Goal: Find contact information: Find contact information

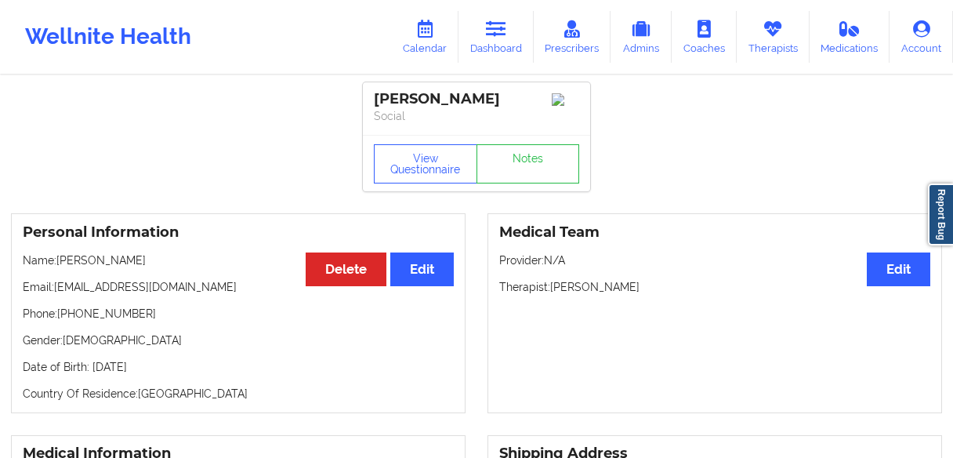
click at [490, 34] on icon at bounding box center [496, 28] width 20 height 17
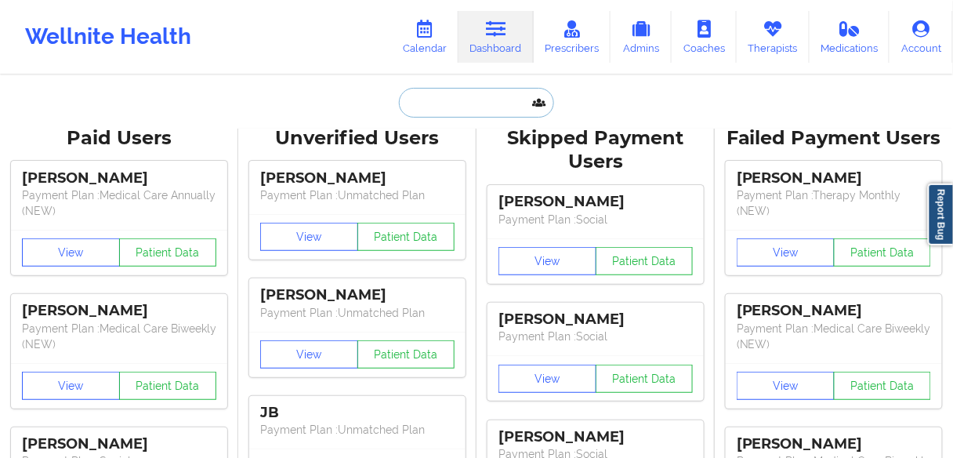
click at [464, 115] on input "text" at bounding box center [476, 103] width 155 height 30
paste input "[PERSON_NAME]"
type input "[PERSON_NAME]"
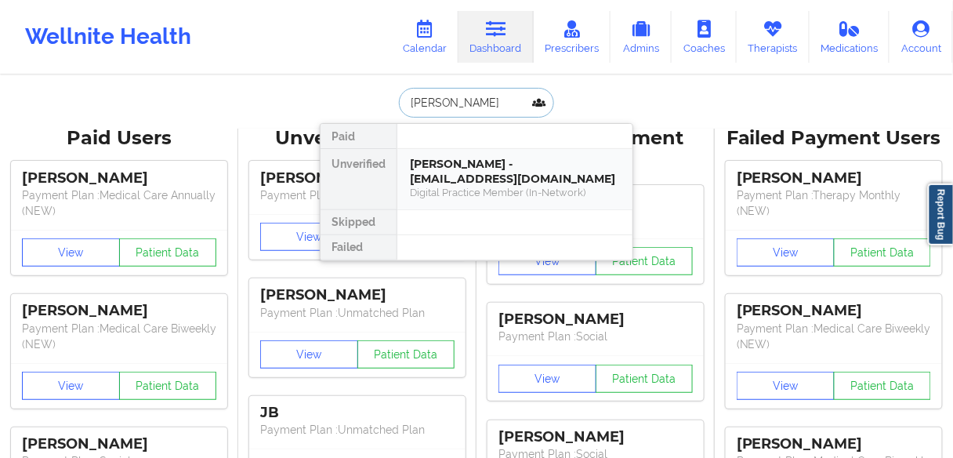
click at [456, 169] on div "[PERSON_NAME] - [EMAIL_ADDRESS][DOMAIN_NAME]" at bounding box center [515, 171] width 210 height 29
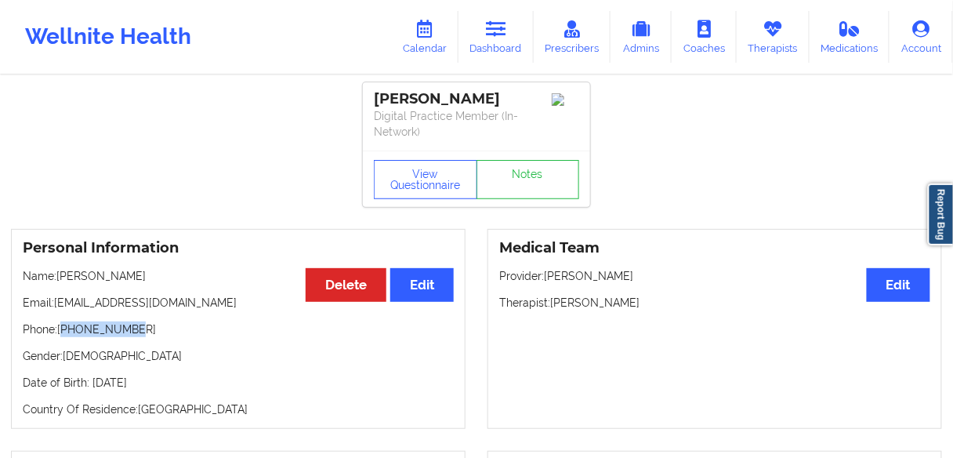
drag, startPoint x: 129, startPoint y: 327, endPoint x: 65, endPoint y: 327, distance: 64.2
click at [65, 327] on p "Phone: [PHONE_NUMBER]" at bounding box center [238, 329] width 431 height 16
copy p "15709267896"
click at [152, 338] on div "Personal Information Edit Delete Name: [PERSON_NAME] Email: [EMAIL_ADDRESS][DOM…" at bounding box center [238, 329] width 454 height 200
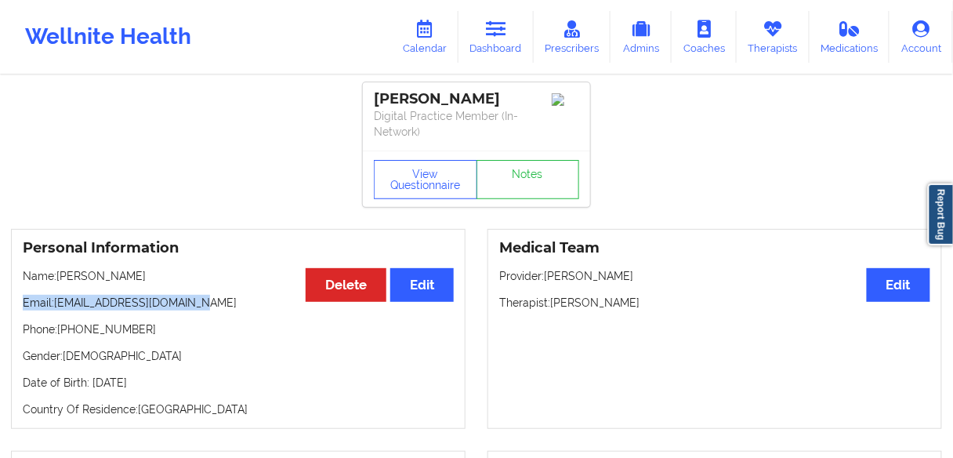
drag, startPoint x: 179, startPoint y: 299, endPoint x: 20, endPoint y: 303, distance: 159.9
click at [20, 303] on div "Personal Information Edit Delete Name: [PERSON_NAME] Email: [EMAIL_ADDRESS][DOM…" at bounding box center [238, 329] width 454 height 200
copy p "Email: [EMAIL_ADDRESS][DOMAIN_NAME]"
